Goal: Task Accomplishment & Management: Complete application form

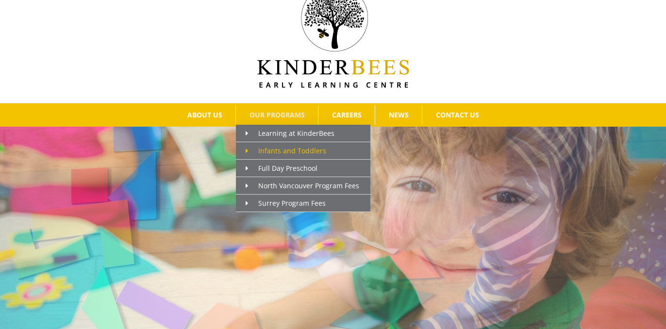
click at [289, 153] on span "Infants and Toddlers" at bounding box center [286, 150] width 81 height 9
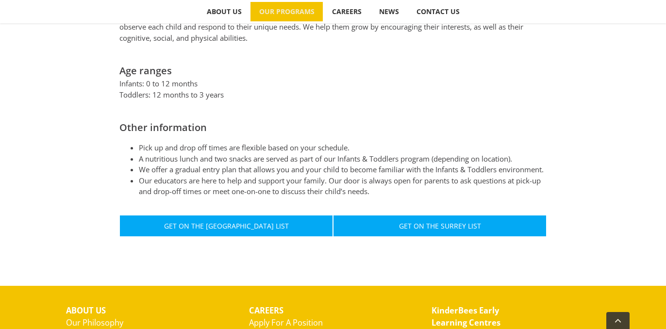
scroll to position [502, 0]
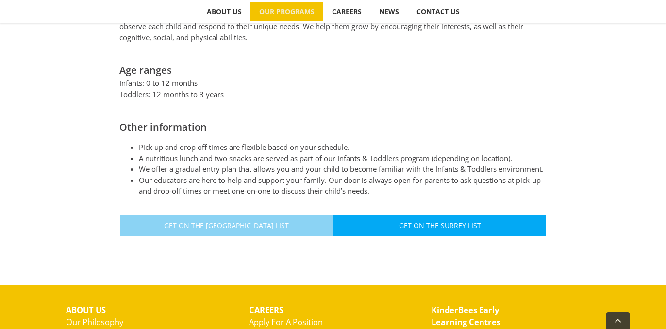
click at [192, 225] on span "Get On The North Vancouver List" at bounding box center [226, 225] width 125 height 8
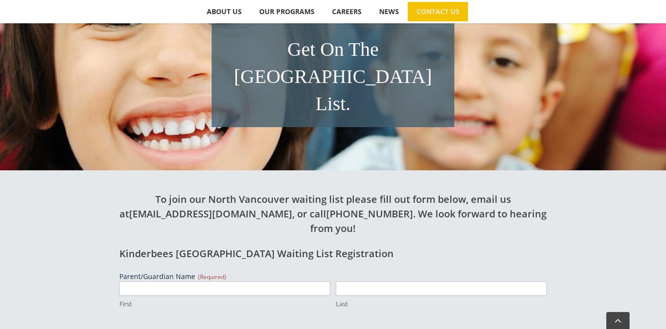
scroll to position [192, 0]
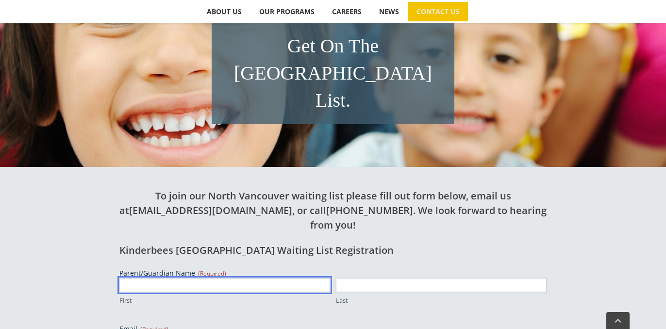
click at [156, 278] on input "First" at bounding box center [224, 285] width 211 height 14
type input "Lauren"
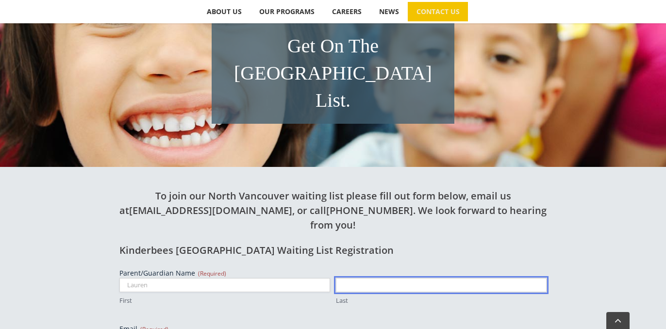
click at [355, 278] on input "Last" at bounding box center [441, 285] width 211 height 14
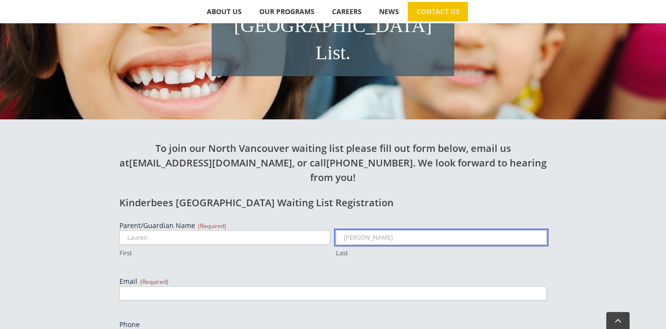
scroll to position [240, 0]
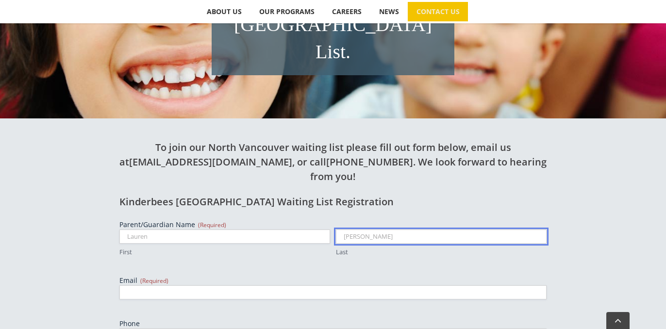
type input "Friesen"
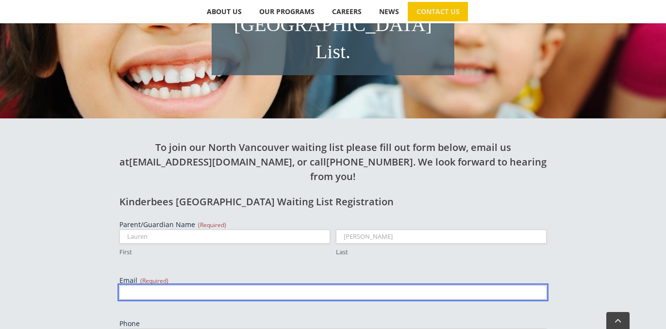
click at [266, 285] on input "Email (Required)" at bounding box center [332, 292] width 427 height 14
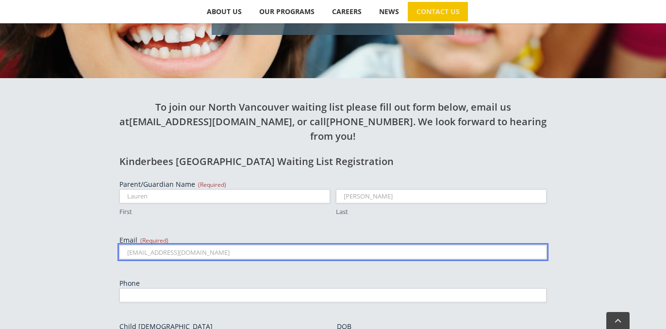
scroll to position [291, 0]
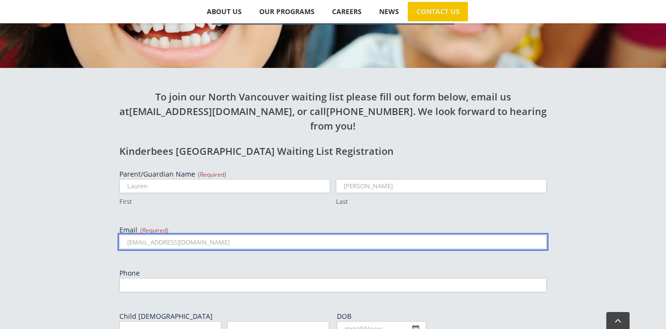
type input "lauren.desrochers93@gmail.com"
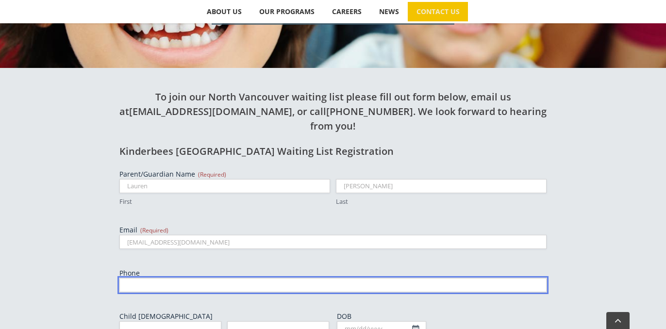
click at [137, 278] on input "Phone" at bounding box center [332, 285] width 427 height 14
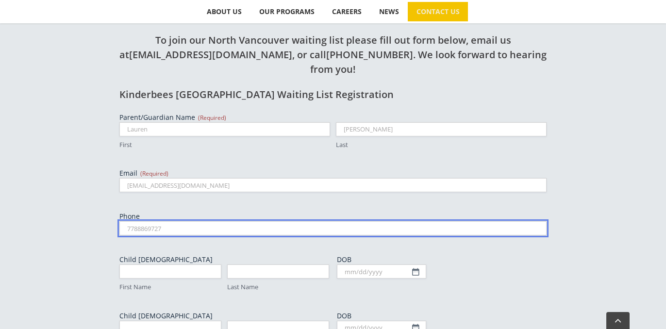
scroll to position [349, 0]
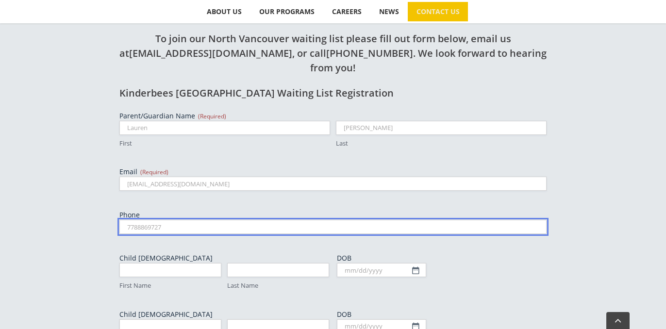
type input "7788869727"
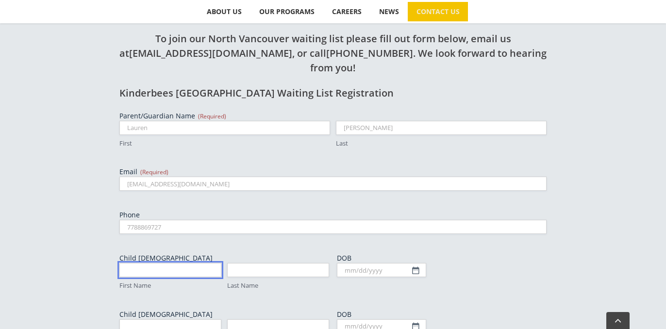
click at [165, 263] on input "First Name" at bounding box center [170, 270] width 102 height 14
type input "S"
type input "Sam"
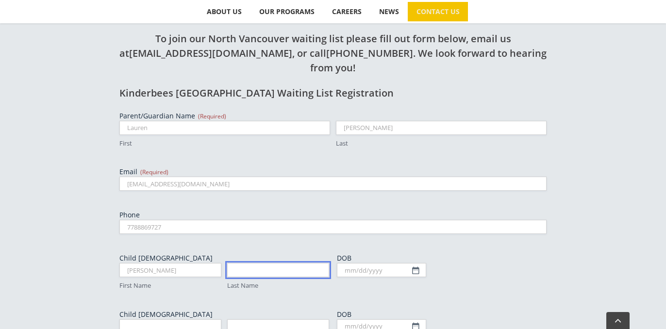
click at [263, 263] on input "Last Name" at bounding box center [278, 270] width 102 height 14
type input "Friesen"
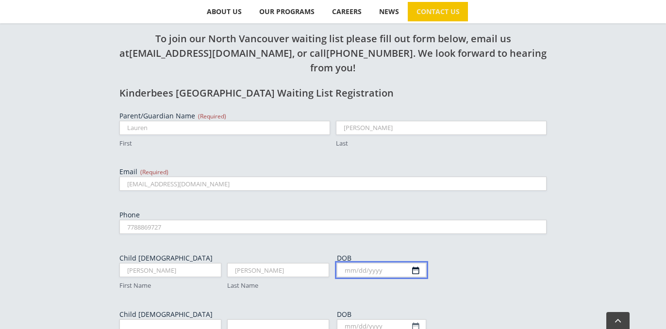
click at [391, 227] on body "Skip to content Search for:  ABOUT US Our Philosophy Why Choose Us? OUR PROGRA…" at bounding box center [333, 208] width 666 height 1114
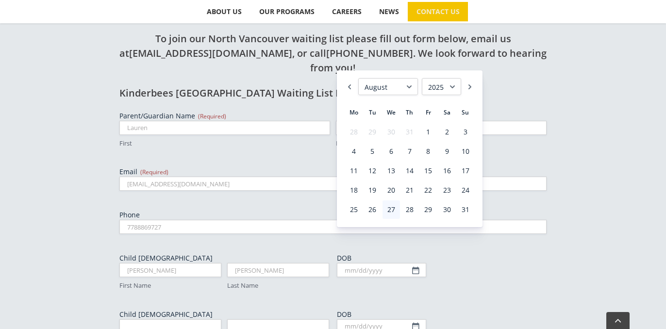
click at [397, 90] on select "January February March April May June July August September October November De…" at bounding box center [388, 86] width 60 height 17
click at [437, 90] on select "1925 1926 1927 1928 1929 1930 1931 1932 1933 1934 1935 1936 1937 1938 1939 1940…" at bounding box center [441, 86] width 39 height 17
click at [351, 136] on link "1" at bounding box center [353, 132] width 17 height 18
type input "07/01/2024"
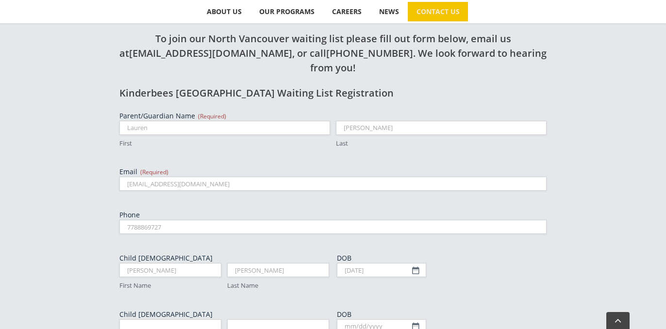
click at [458, 263] on div "07/01/2024 MM slash DD slash YYYY" at bounding box center [442, 270] width 210 height 14
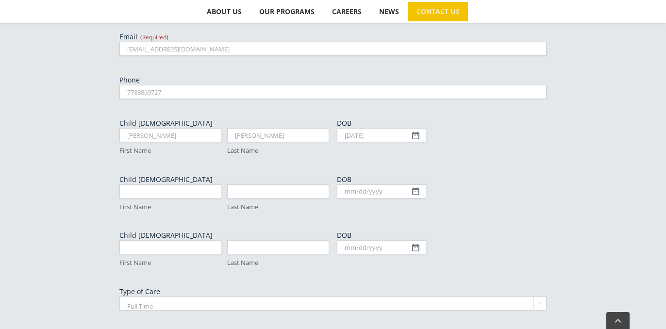
scroll to position [485, 0]
click at [170, 295] on select "Full Time Part Time" at bounding box center [332, 302] width 427 height 14
select select "Part Time"
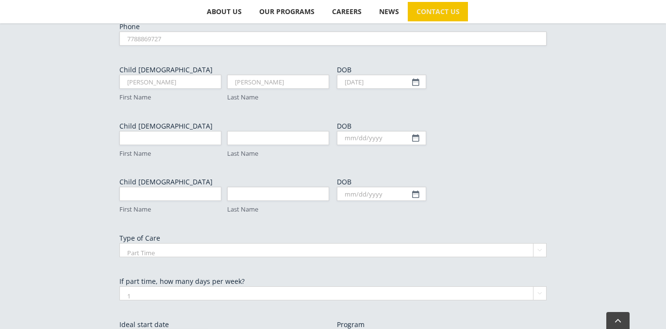
scroll to position [539, 0]
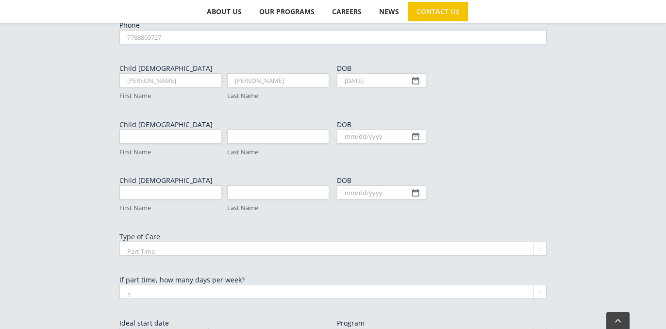
click at [187, 285] on select "1 2 3 4 5" at bounding box center [332, 292] width 427 height 14
click at [183, 285] on select "1 2 3 4 5" at bounding box center [332, 292] width 427 height 14
select select "2"
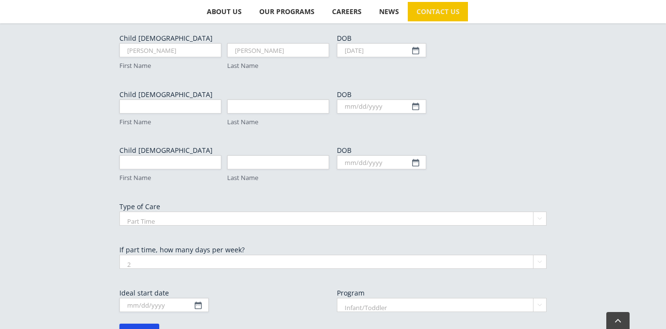
scroll to position [569, 0]
click at [184, 297] on input "Ideal start date" at bounding box center [163, 304] width 89 height 14
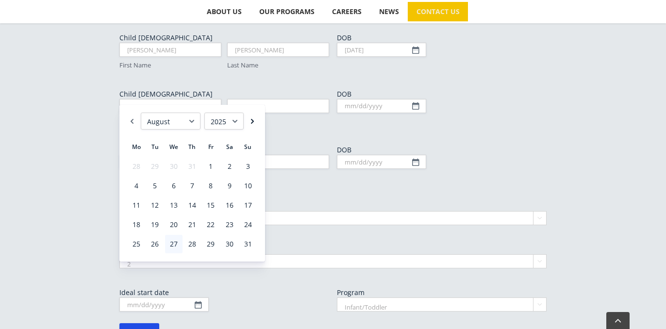
click at [253, 121] on link "Next" at bounding box center [253, 121] width 10 height 17
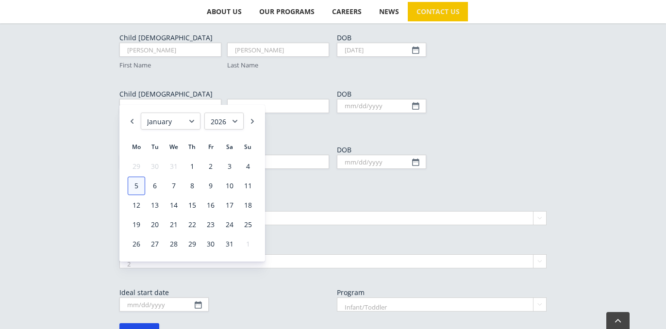
click at [137, 181] on link "5" at bounding box center [136, 186] width 17 height 18
type input "01/05/2026"
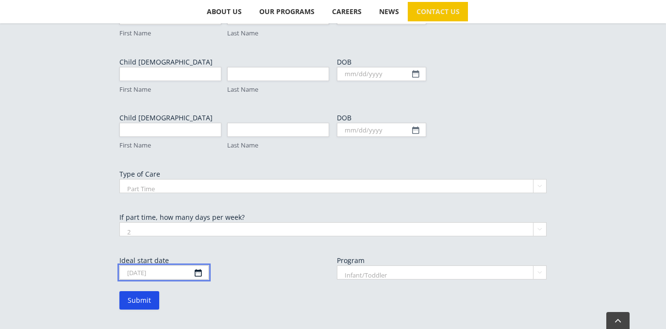
scroll to position [606, 0]
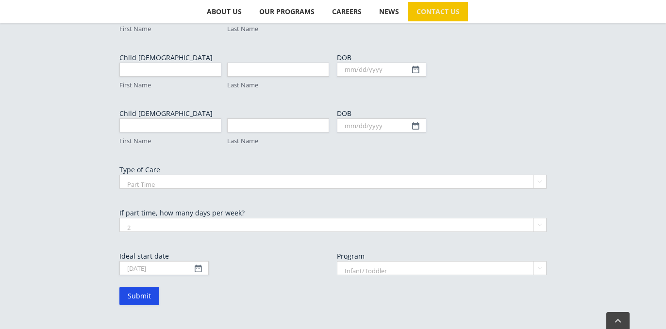
click at [237, 251] on form "Parent/Guardian Name (Required) Lauren First Friesen Last Email (Required) laur…" at bounding box center [332, 79] width 427 height 451
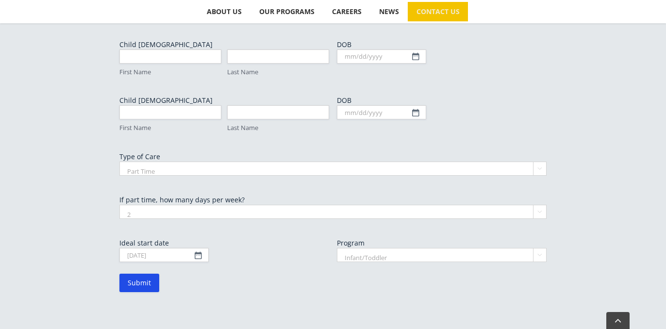
scroll to position [616, 0]
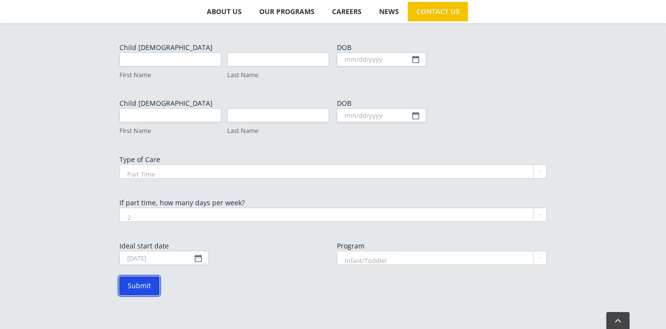
click at [146, 277] on input "Submit" at bounding box center [139, 286] width 40 height 18
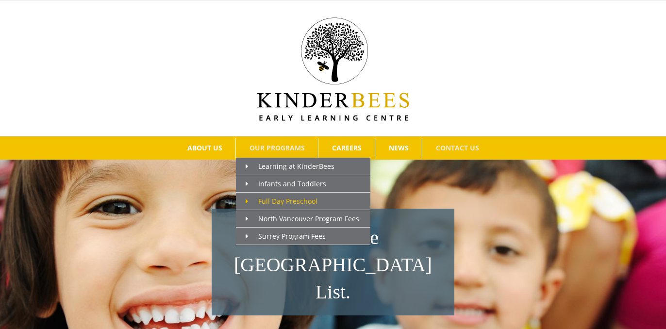
click at [284, 196] on link "Full Day Preschool" at bounding box center [303, 201] width 134 height 17
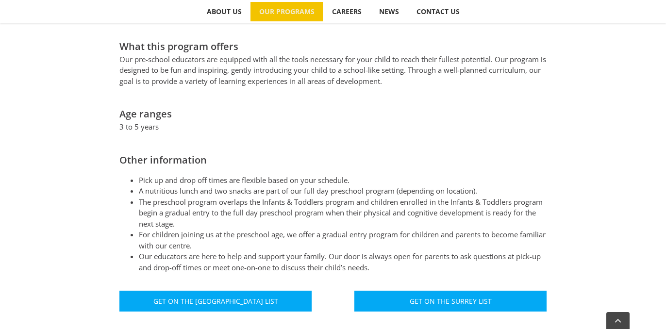
scroll to position [460, 0]
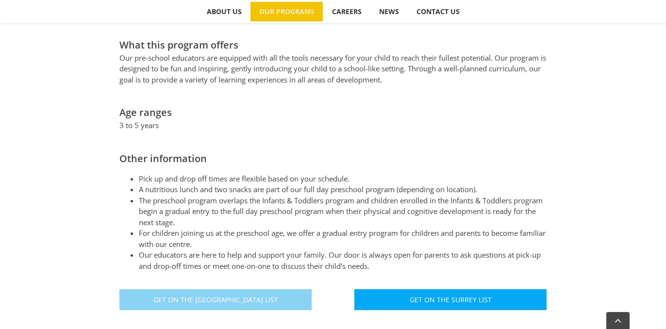
click at [260, 289] on link "Get On The [GEOGRAPHIC_DATA] List" at bounding box center [215, 299] width 192 height 21
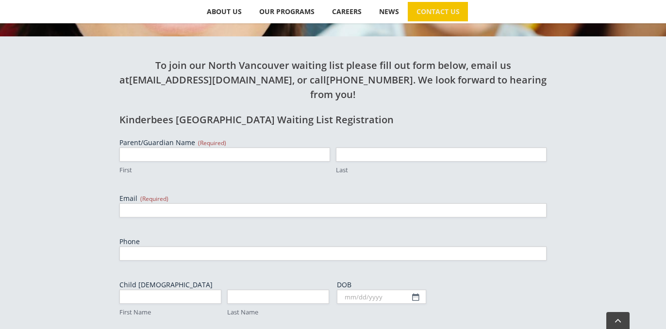
scroll to position [325, 0]
